Goal: Find specific page/section: Find specific page/section

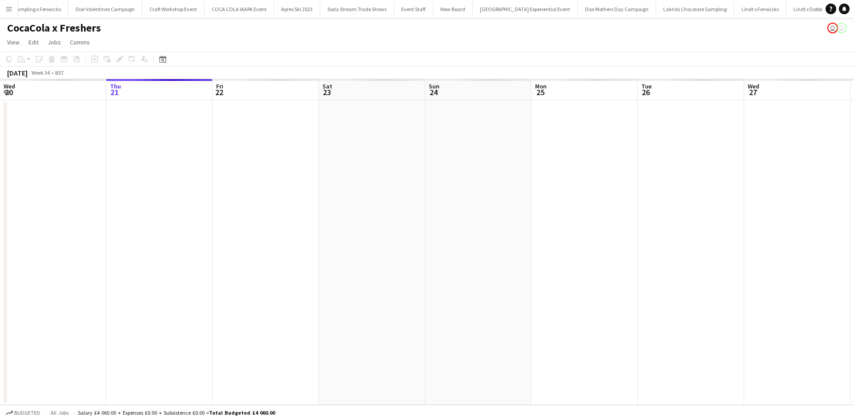
scroll to position [0, 1695]
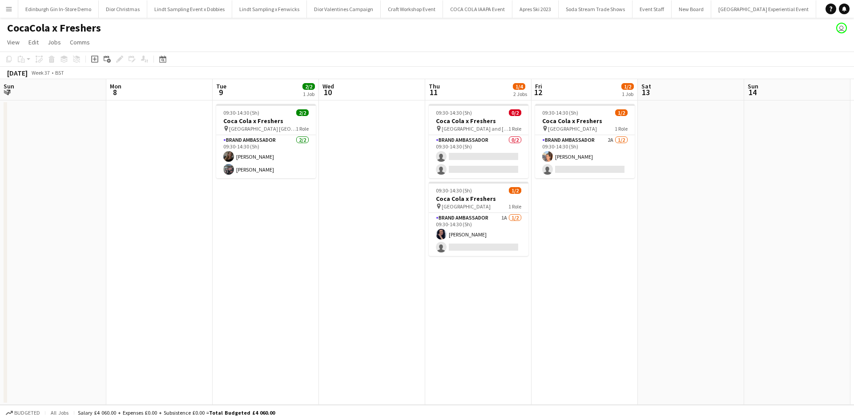
scroll to position [0, 186]
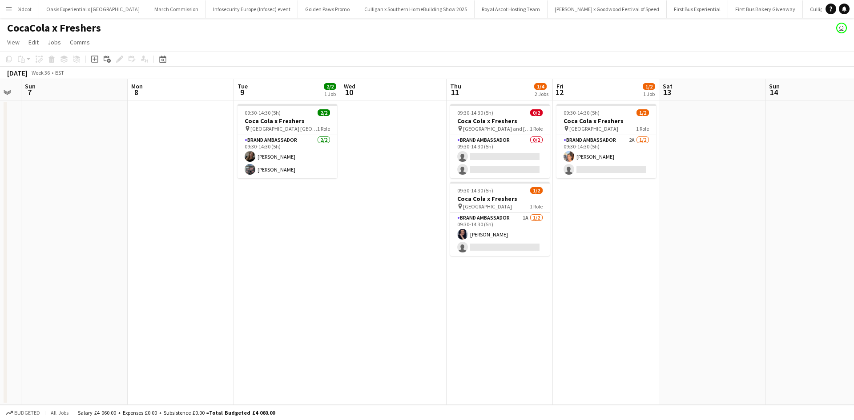
drag, startPoint x: 0, startPoint y: 0, endPoint x: 492, endPoint y: 182, distance: 525.1
click at [492, 183] on app-calendar-viewport "Fri 5 Sat 6 Sun 7 Mon 8 Tue 9 2/2 1 Job Wed 10 Thu 11 1/4 2 Jobs Fri 12 1/2 1 J…" at bounding box center [427, 242] width 854 height 326
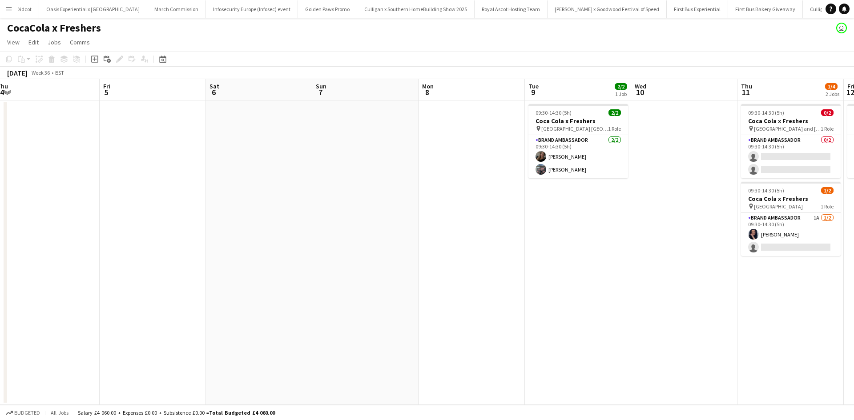
drag, startPoint x: 179, startPoint y: 220, endPoint x: 519, endPoint y: 181, distance: 342.5
click at [475, 229] on app-calendar-viewport "Tue 2 Wed 3 2/2 1 Job Thu 4 Fri 5 Sat 6 Sun 7 Mon 8 Tue 9 2/2 1 Job Wed 10 Thu …" at bounding box center [427, 242] width 854 height 326
